Goal: Task Accomplishment & Management: Manage account settings

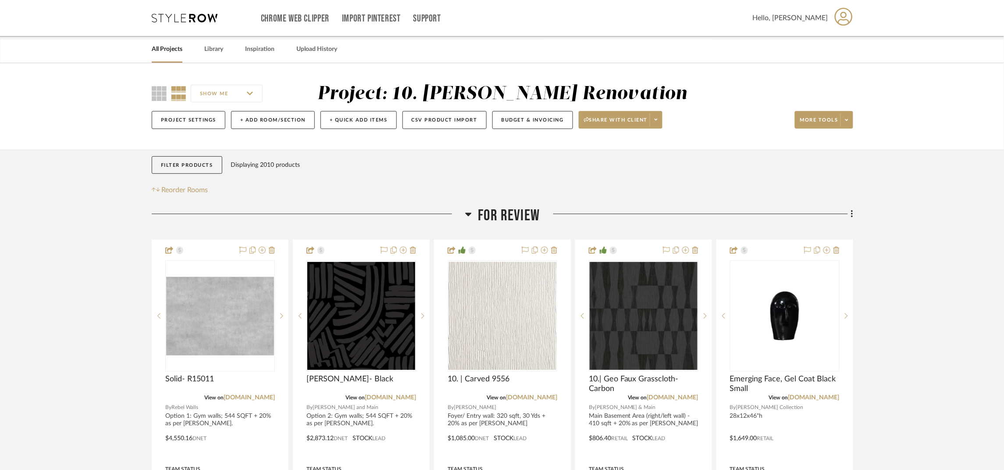
click at [172, 44] on link "All Projects" at bounding box center [167, 49] width 31 height 12
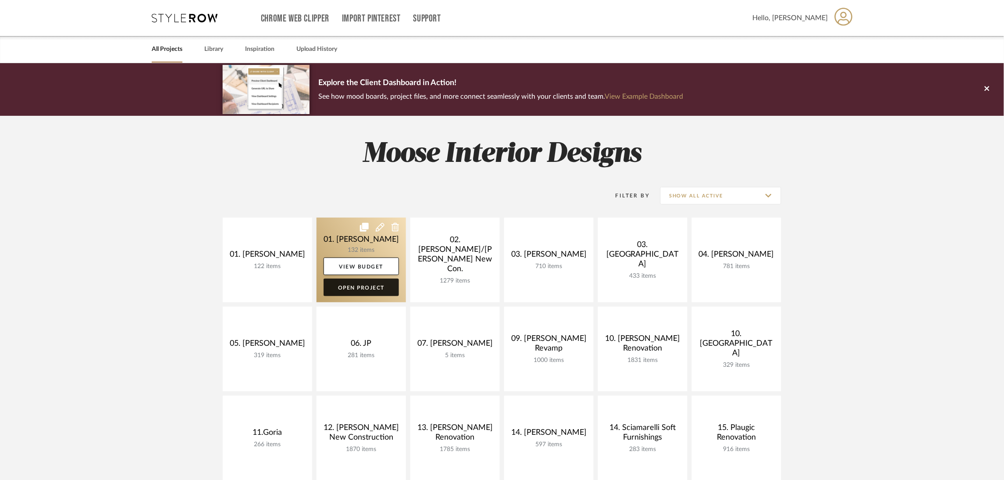
click at [385, 282] on link "Open Project" at bounding box center [361, 287] width 75 height 18
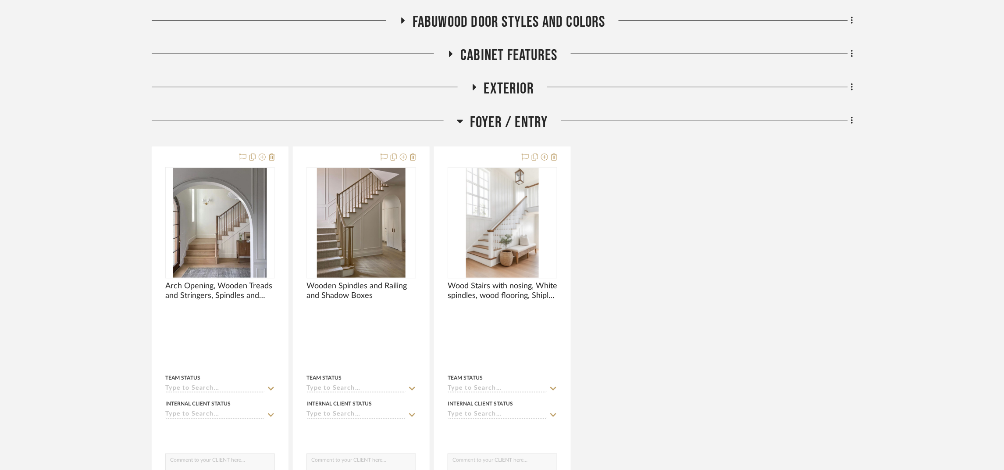
scroll to position [197, 0]
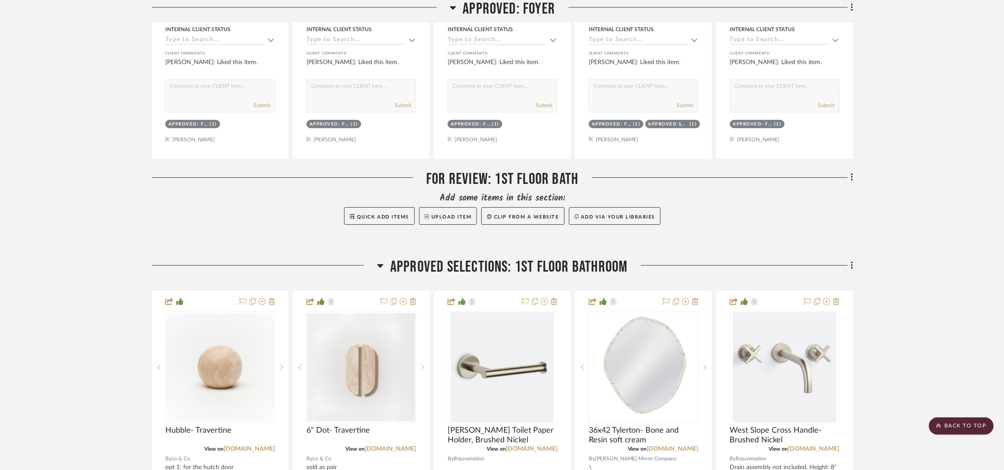
scroll to position [984, 0]
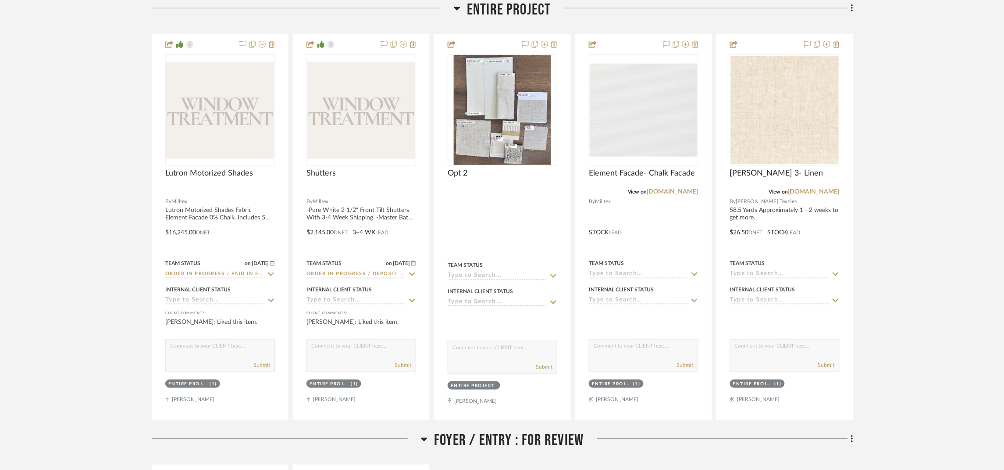
scroll to position [460, 0]
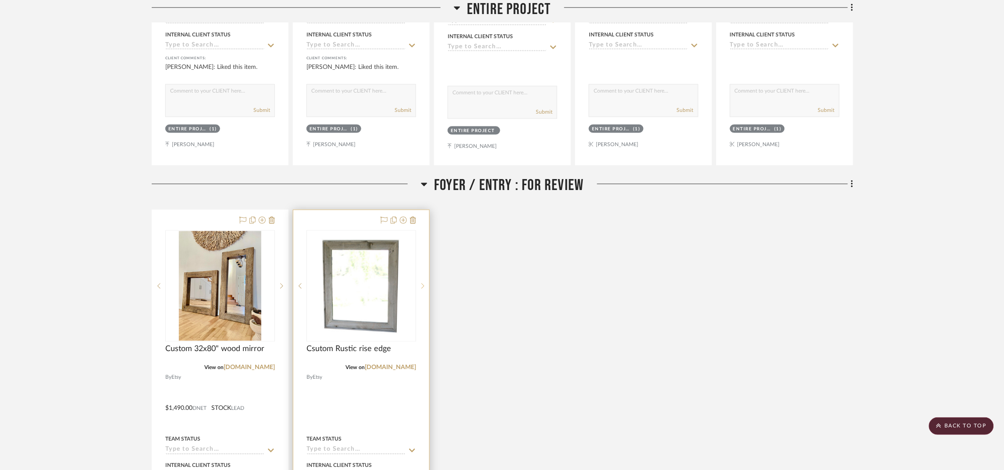
click at [423, 285] on icon at bounding box center [422, 286] width 3 height 6
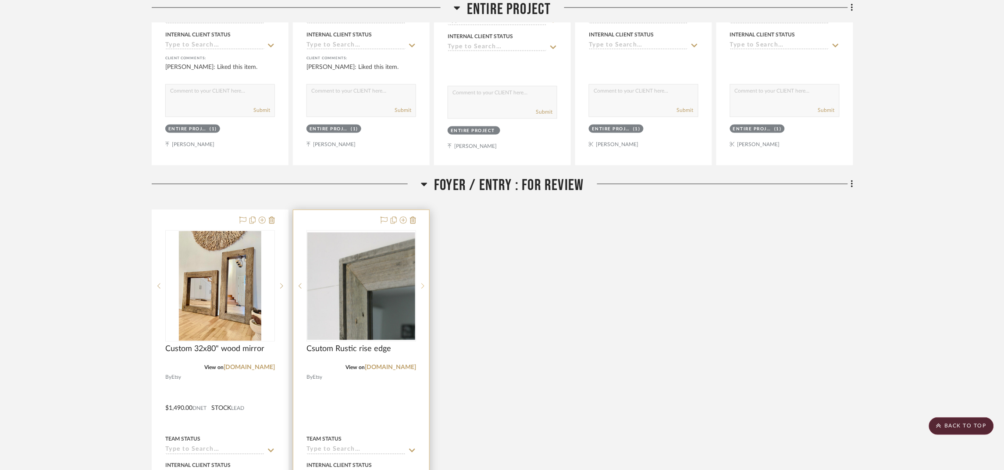
click at [423, 283] on div at bounding box center [422, 285] width 13 height 111
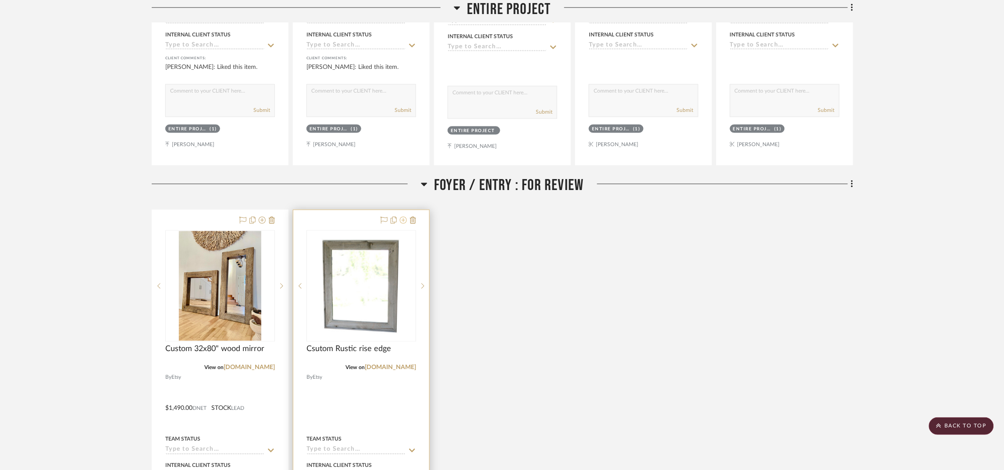
click at [402, 224] on icon at bounding box center [403, 220] width 7 height 7
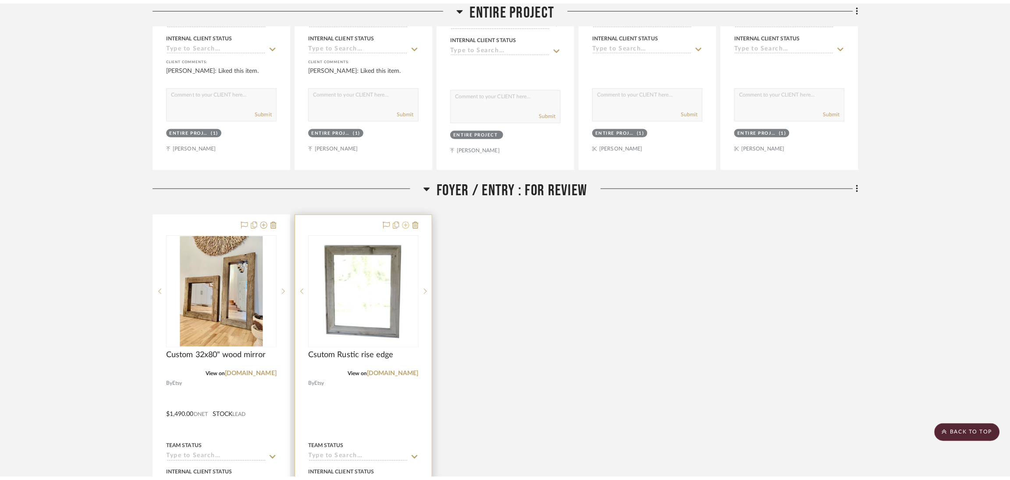
scroll to position [0, 0]
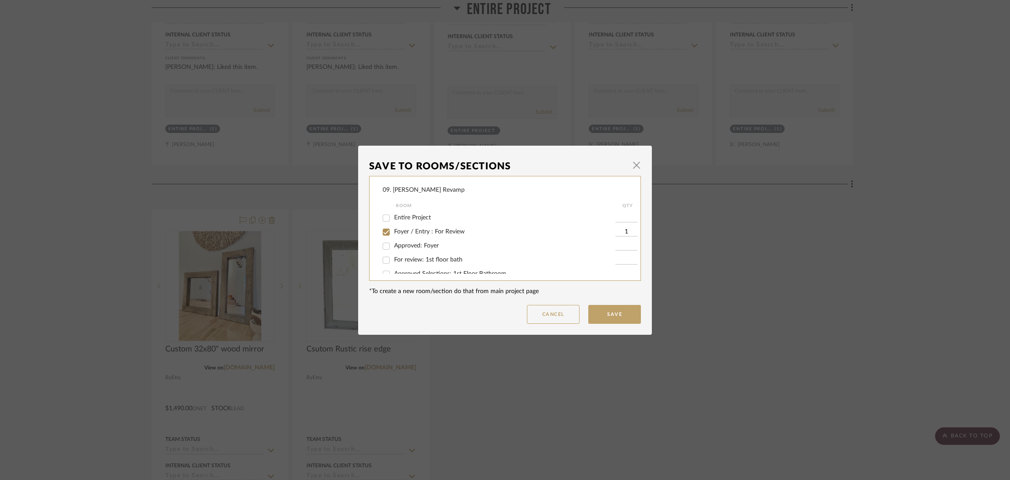
click at [428, 234] on span "Foyer / Entry : For Review" at bounding box center [429, 231] width 71 height 6
click at [393, 234] on input "Foyer / Entry : For Review" at bounding box center [386, 232] width 14 height 14
checkbox input "false"
click at [411, 253] on span "Considering" at bounding box center [410, 250] width 32 height 6
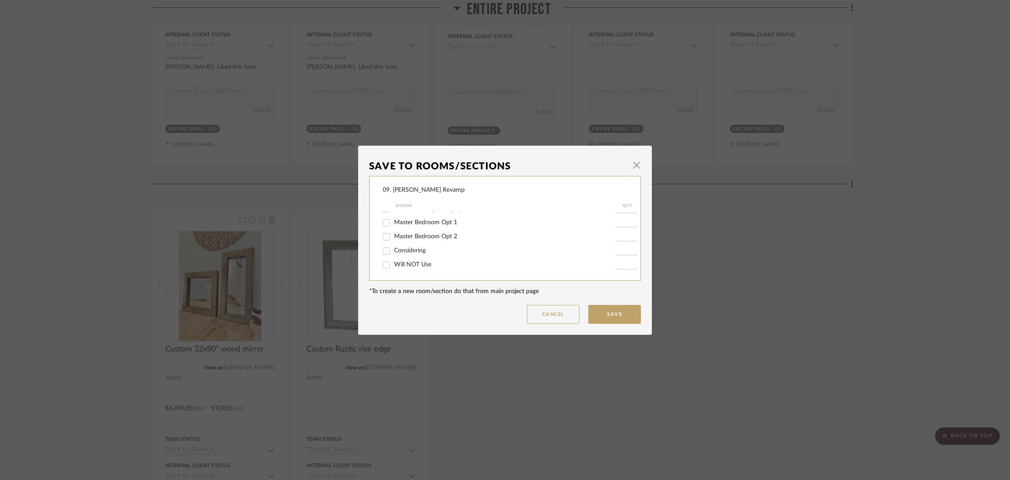
click at [407, 250] on span "Considering" at bounding box center [410, 250] width 32 height 6
click at [393, 250] on input "Considering" at bounding box center [386, 251] width 14 height 14
checkbox input "true"
type input "1"
click at [607, 327] on dialog-content "Save To Rooms/Sections × 09. Jones Revamp Room QTY Entire Project Foyer / Entry…" at bounding box center [505, 240] width 294 height 189
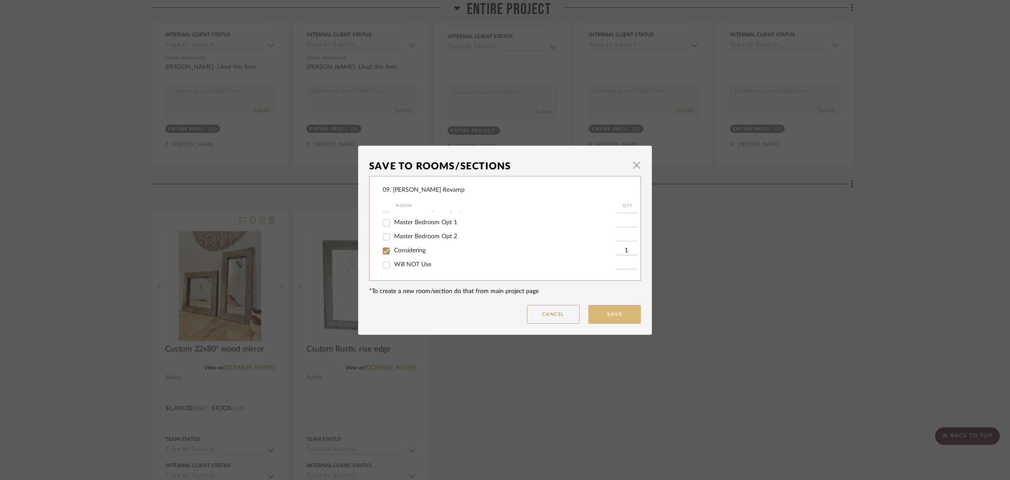
click at [606, 320] on button "Save" at bounding box center [615, 314] width 53 height 19
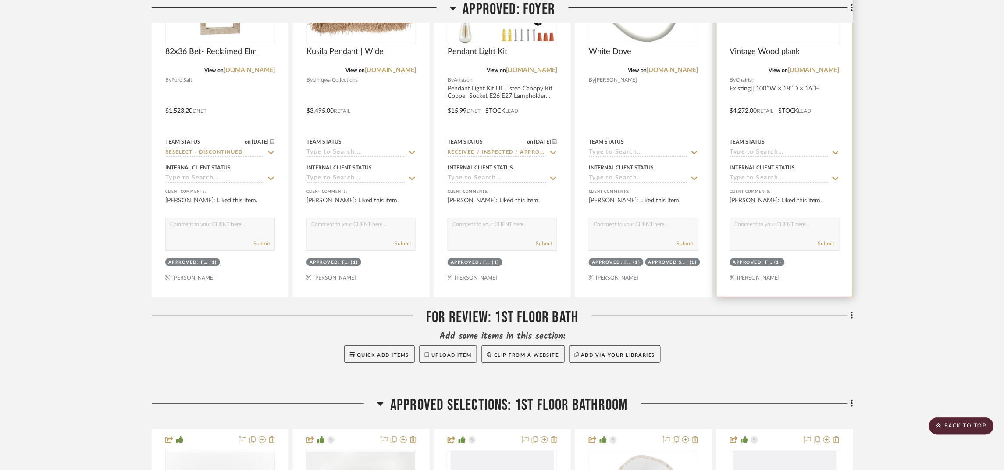
scroll to position [1512, 0]
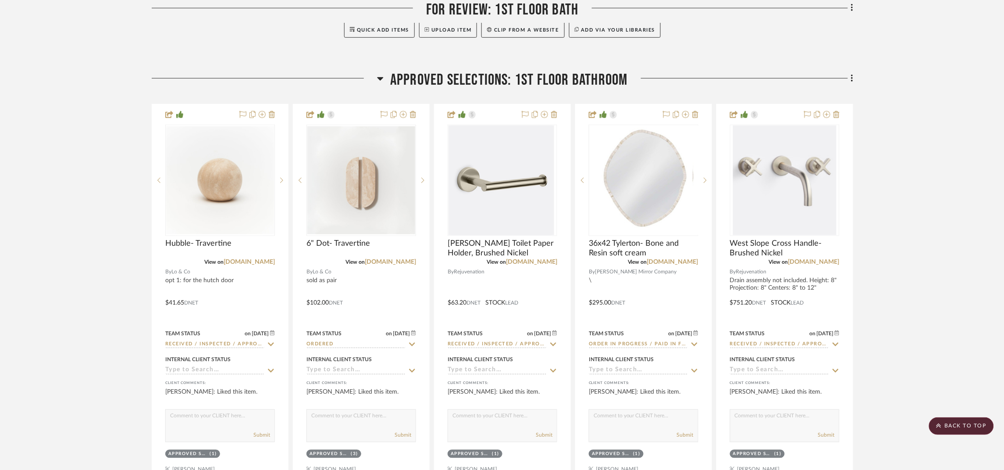
click at [514, 89] on span "Approved Selections: 1st Floor Bathroom" at bounding box center [509, 80] width 238 height 19
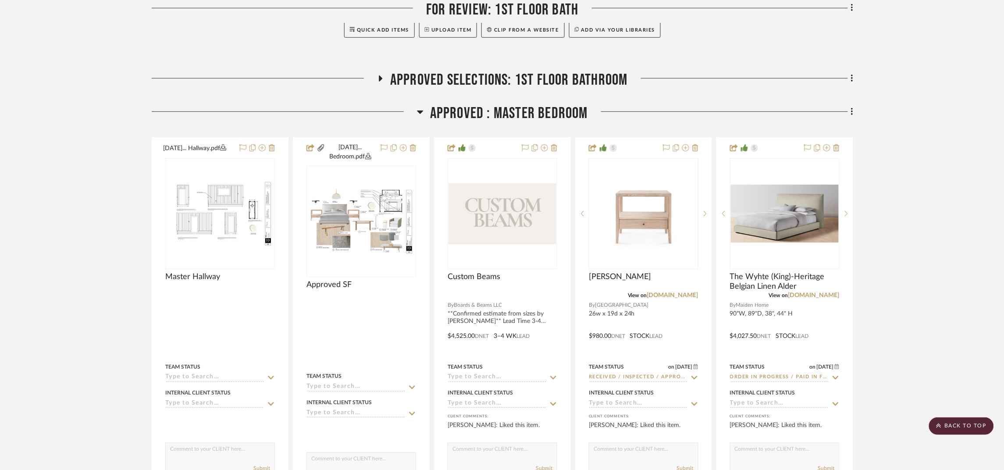
click at [530, 77] on span "Approved Selections: 1st Floor Bathroom" at bounding box center [509, 80] width 238 height 19
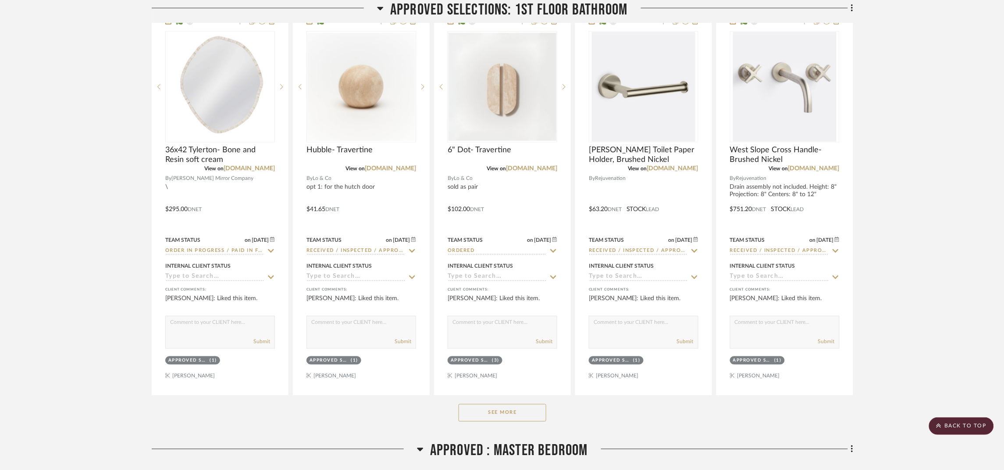
scroll to position [1775, 0]
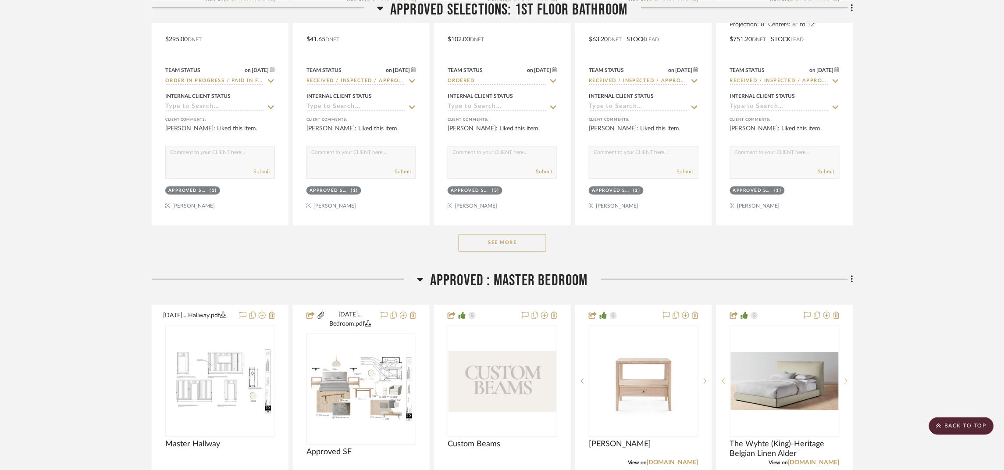
click at [517, 243] on button "See More" at bounding box center [503, 243] width 88 height 18
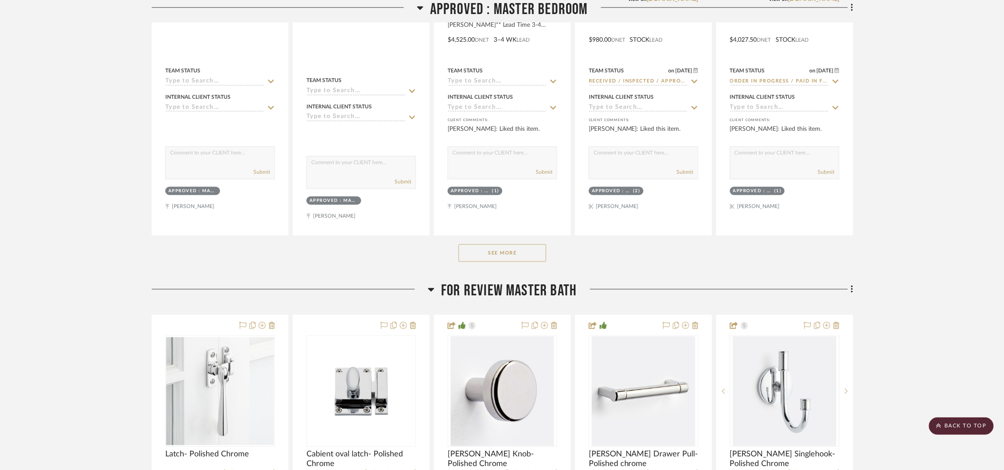
scroll to position [3091, 0]
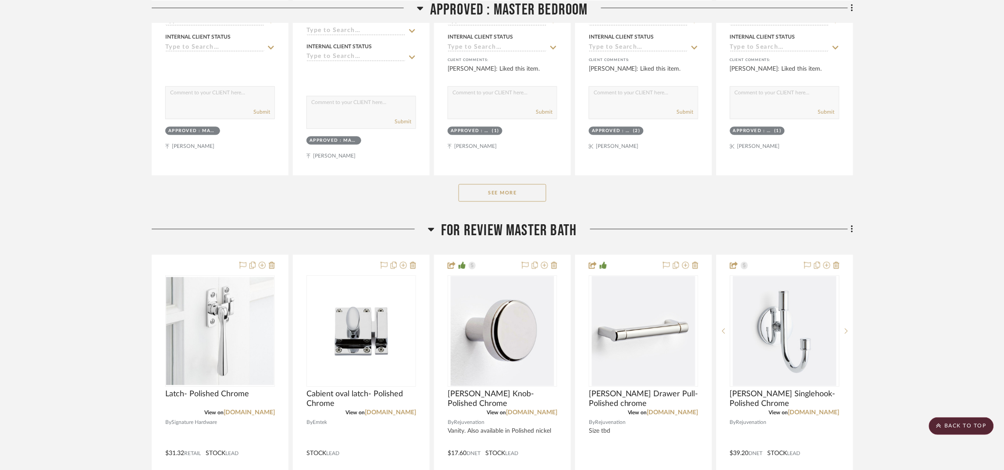
click at [501, 190] on button "See More" at bounding box center [503, 193] width 88 height 18
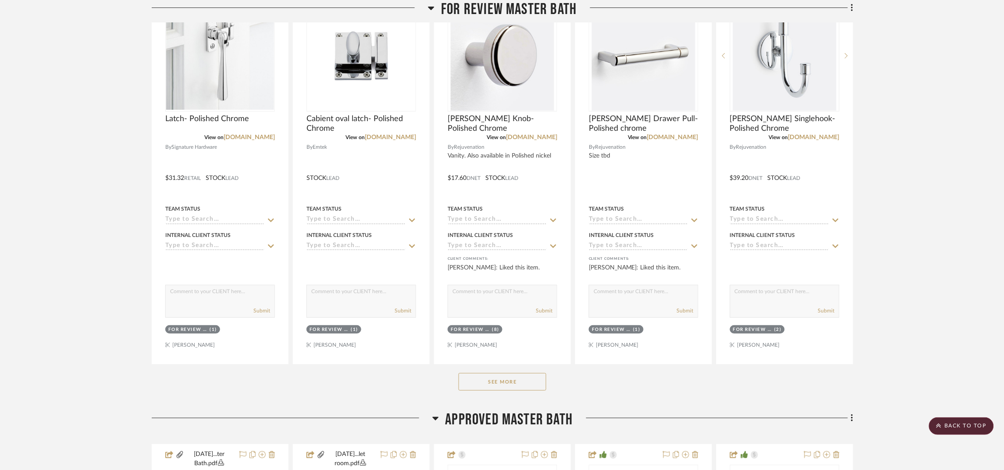
scroll to position [4933, 0]
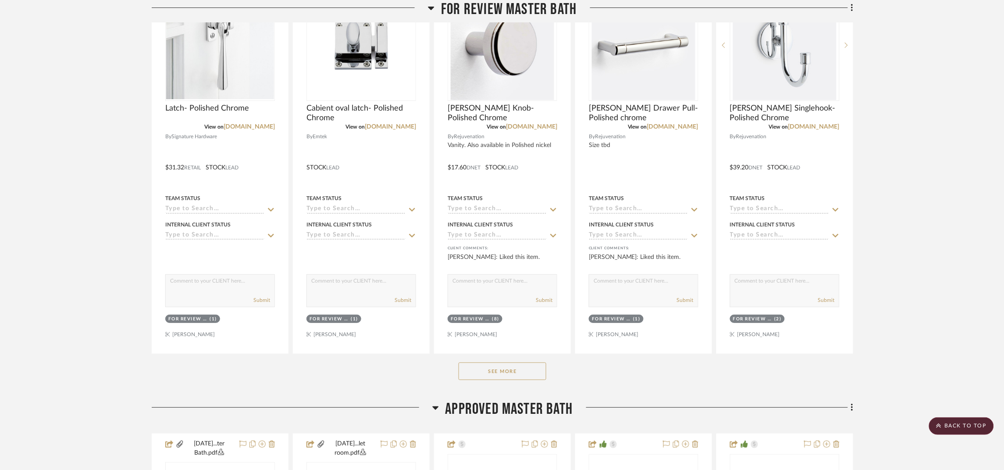
click at [503, 375] on button "See More" at bounding box center [503, 371] width 88 height 18
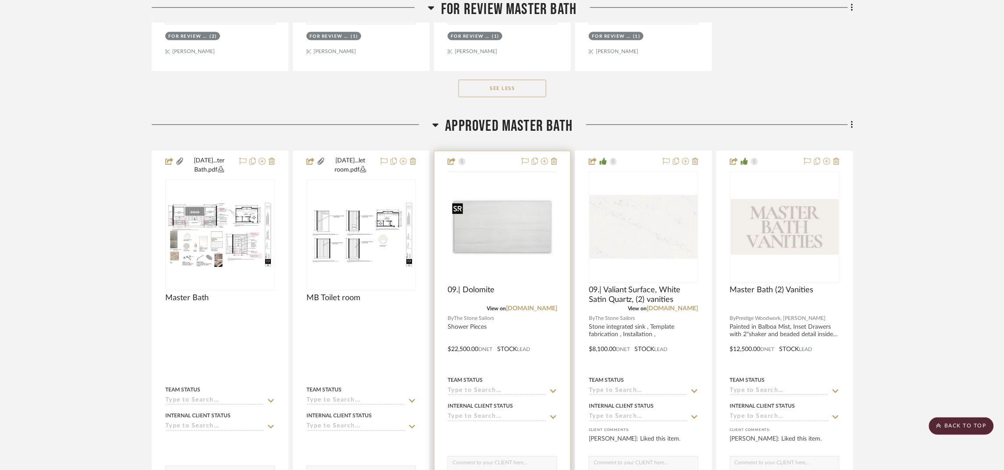
scroll to position [5656, 0]
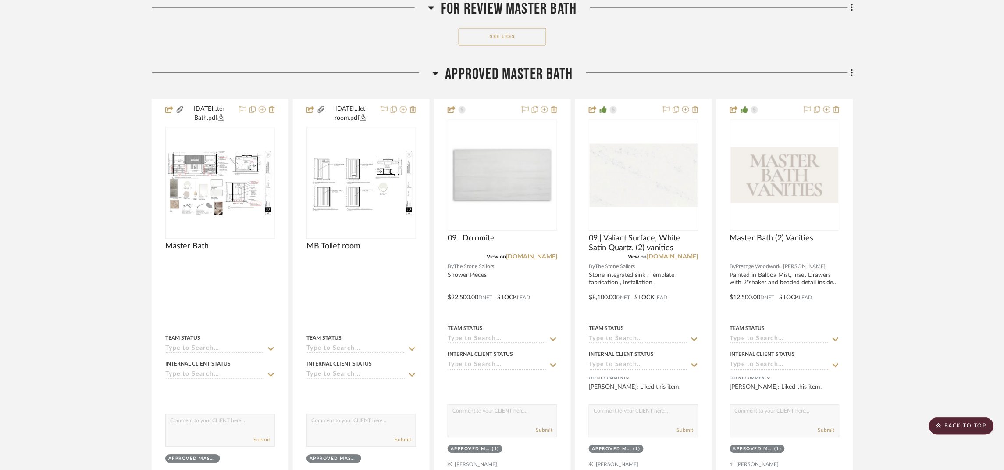
click at [490, 84] on span "Approved Master Bath" at bounding box center [510, 74] width 128 height 19
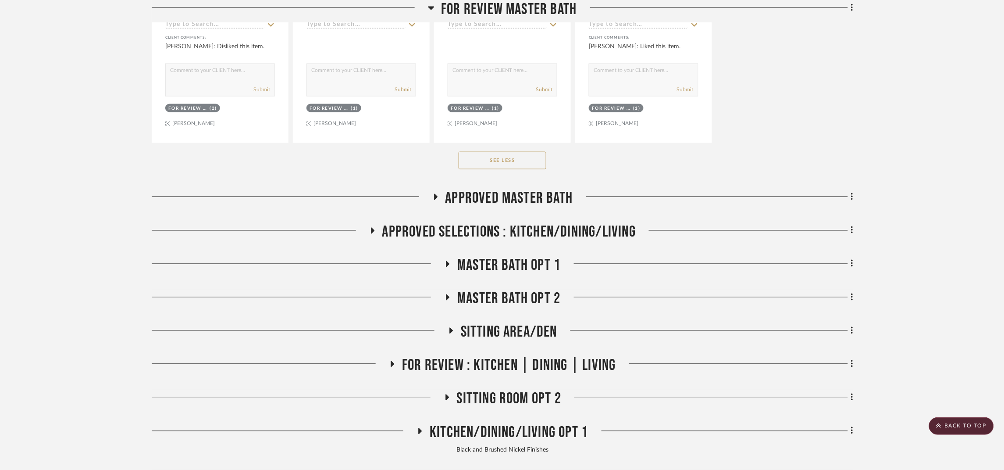
scroll to position [5525, 0]
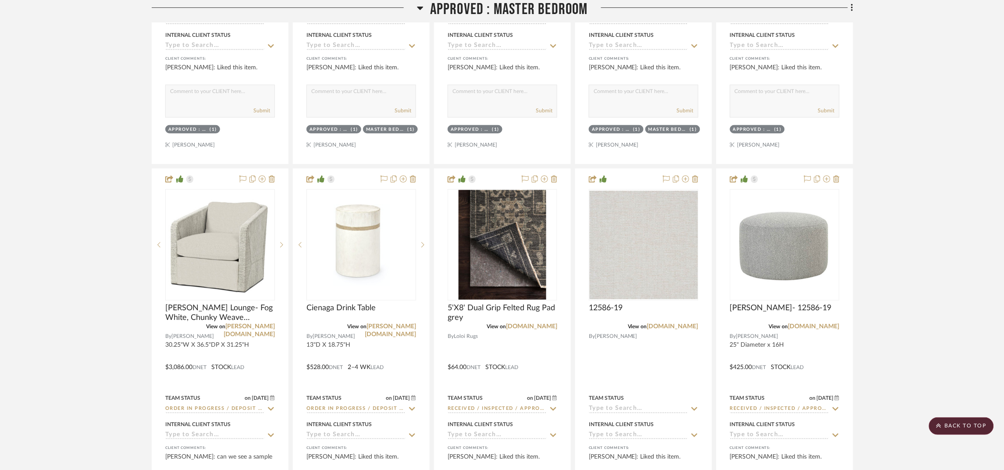
click at [528, 3] on span "APPROVED : Master Bedroom" at bounding box center [509, 9] width 158 height 19
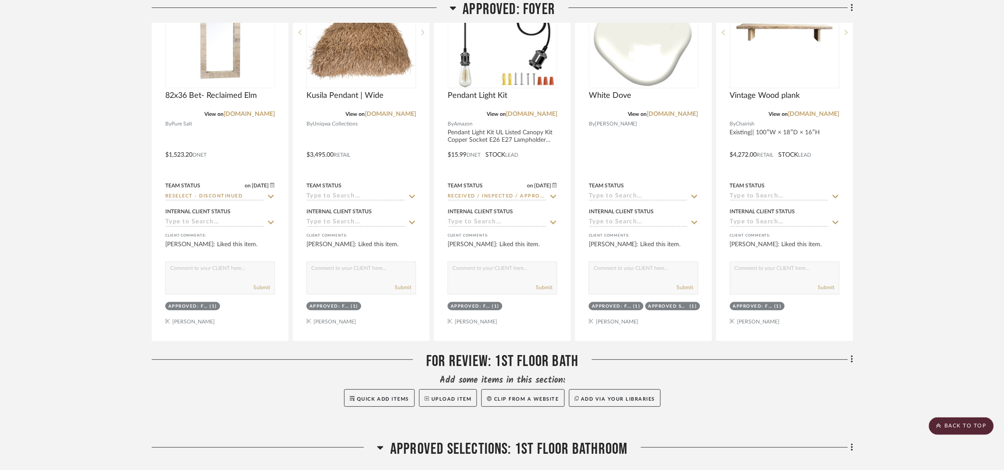
scroll to position [1392, 0]
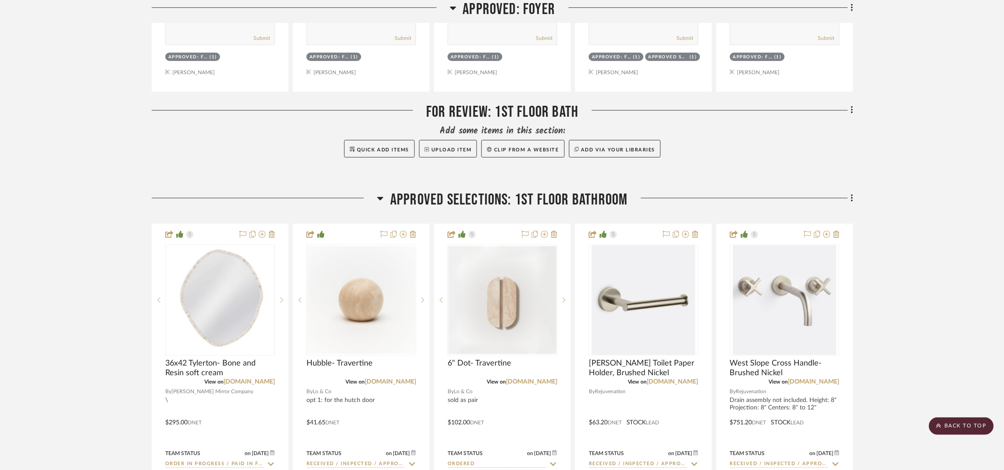
click at [586, 197] on span "Approved Selections: 1st Floor Bathroom" at bounding box center [509, 199] width 238 height 19
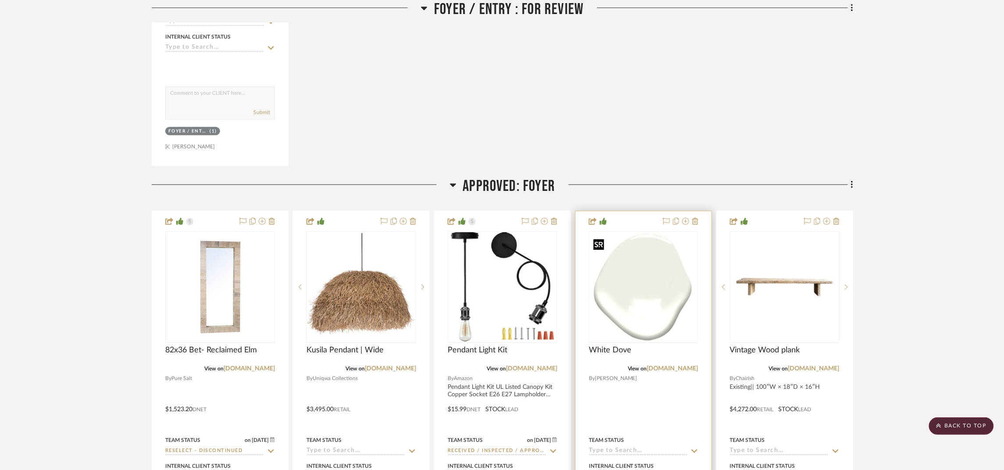
scroll to position [800, 0]
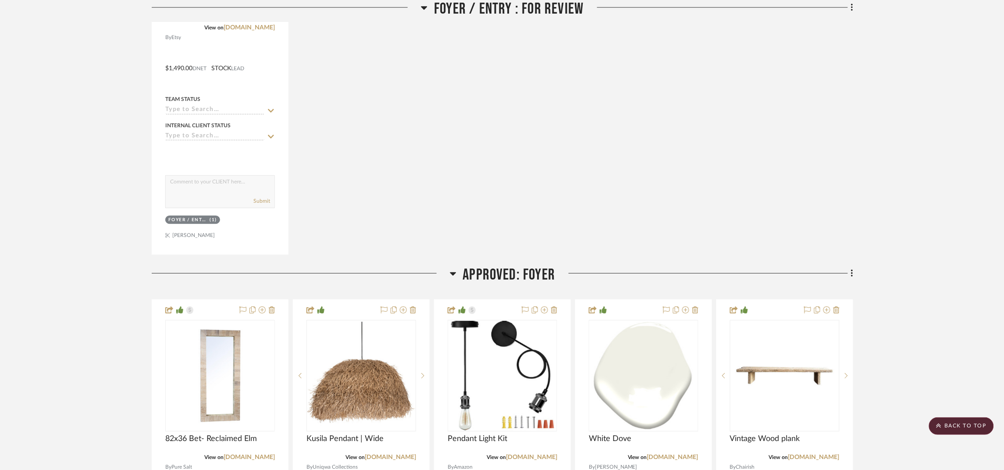
click at [531, 277] on span "Approved: Foyer" at bounding box center [509, 274] width 93 height 19
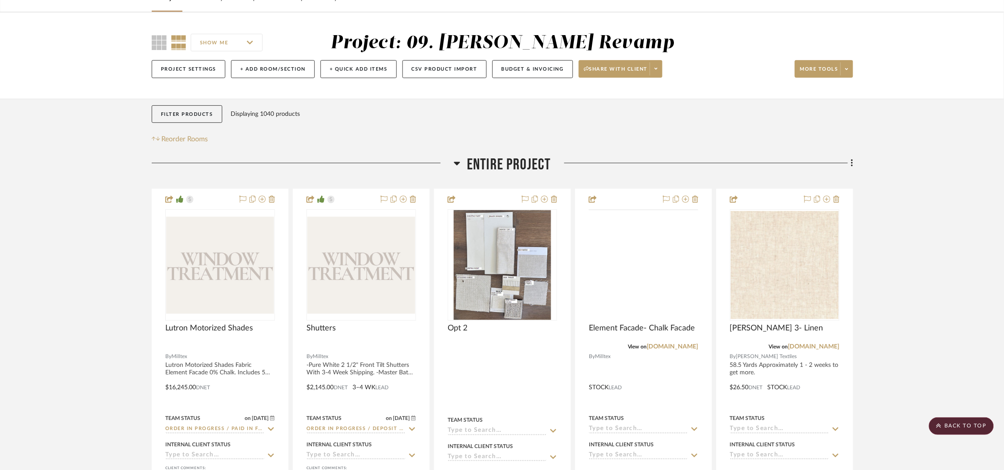
scroll to position [0, 0]
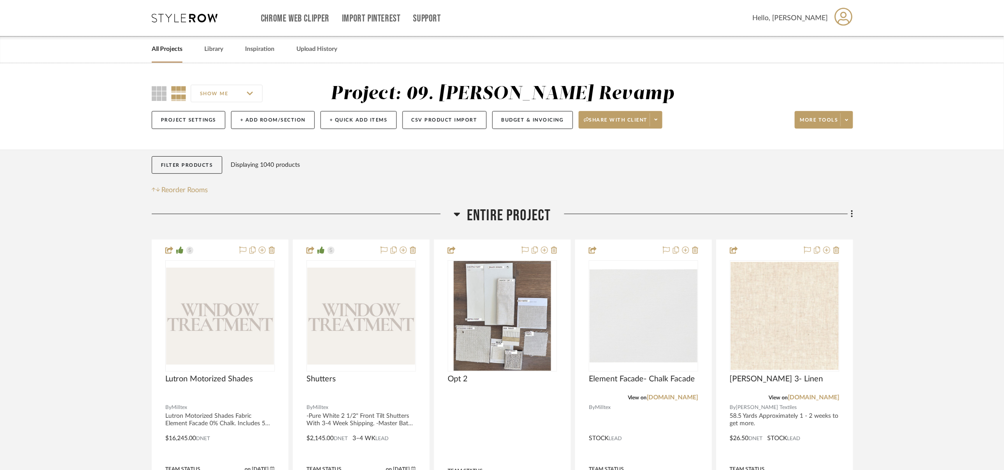
click at [539, 216] on span "Entire Project" at bounding box center [509, 215] width 84 height 19
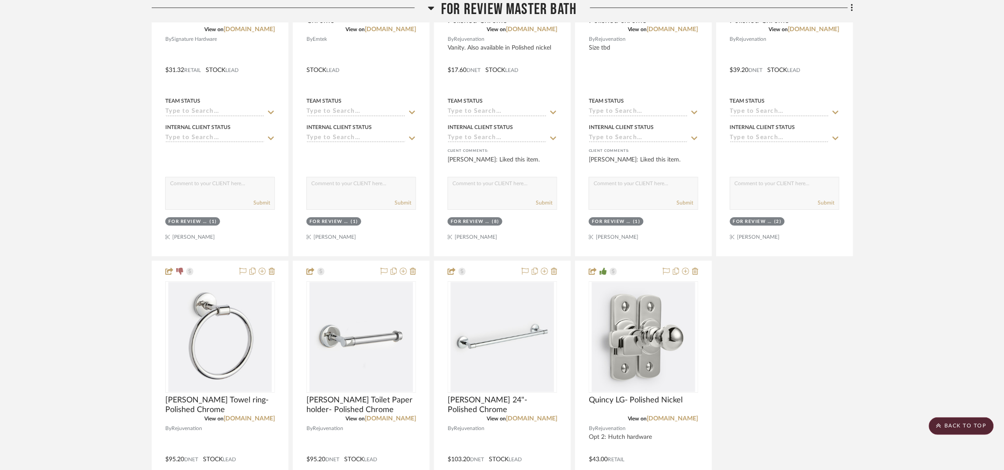
scroll to position [789, 0]
